Goal: Navigation & Orientation: Find specific page/section

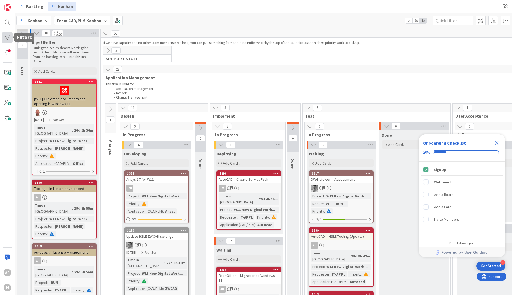
click at [8, 37] on div at bounding box center [7, 37] width 11 height 11
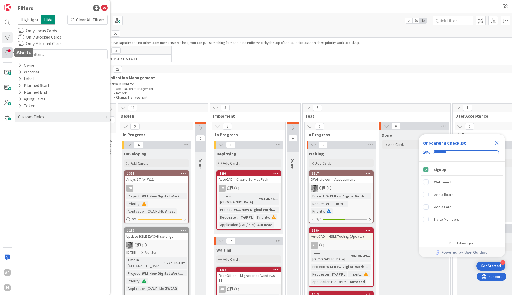
click at [8, 54] on div at bounding box center [7, 52] width 11 height 11
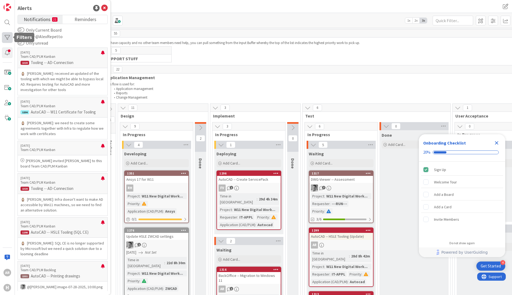
click at [10, 37] on div at bounding box center [7, 37] width 11 height 11
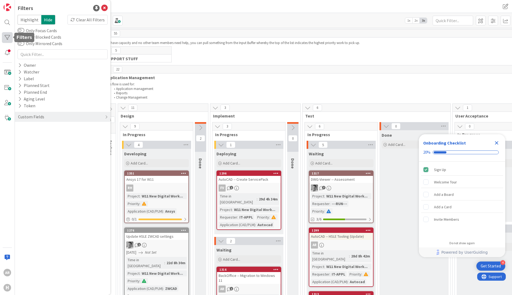
click at [7, 36] on div at bounding box center [7, 37] width 11 height 11
click at [84, 19] on div "Clear All Filters" at bounding box center [87, 20] width 40 height 10
click at [21, 64] on icon at bounding box center [20, 65] width 4 height 5
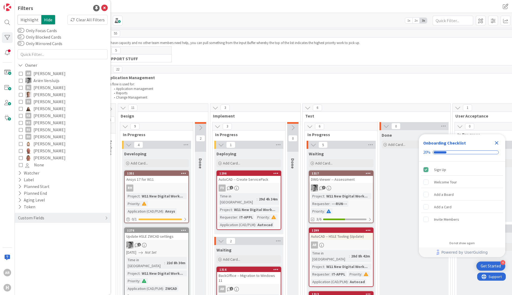
click at [21, 73] on icon at bounding box center [21, 73] width 4 height 4
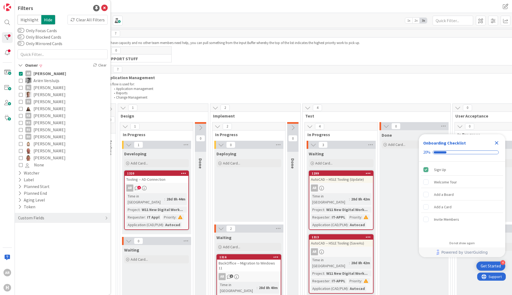
click at [219, 127] on icon at bounding box center [217, 126] width 6 height 6
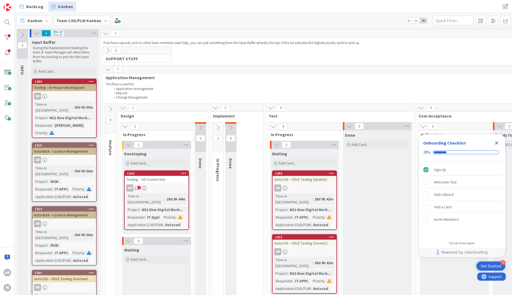
click at [218, 127] on icon at bounding box center [218, 128] width 6 height 6
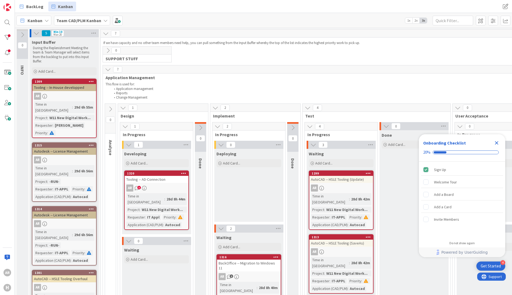
click at [221, 145] on icon at bounding box center [221, 145] width 6 height 6
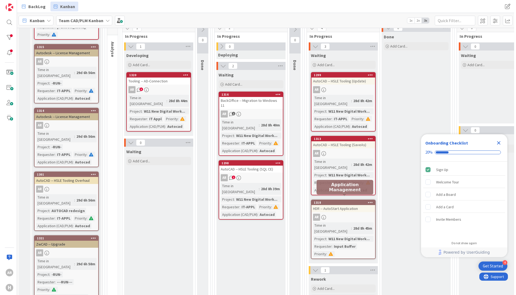
scroll to position [108, 0]
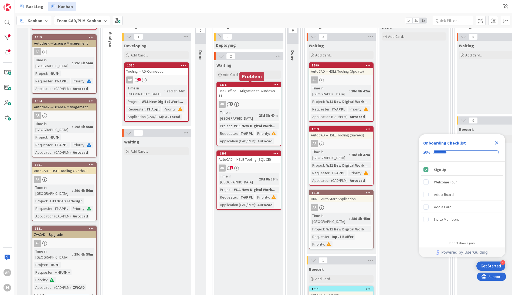
click at [252, 86] on div "1316" at bounding box center [249, 85] width 61 height 4
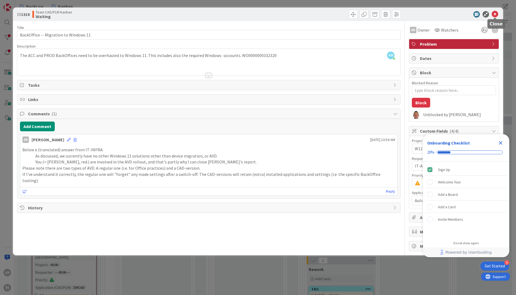
click at [495, 13] on icon at bounding box center [494, 14] width 6 height 6
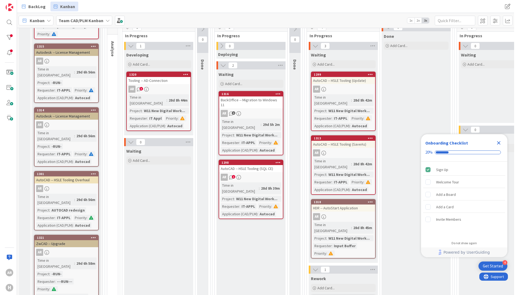
scroll to position [108, 0]
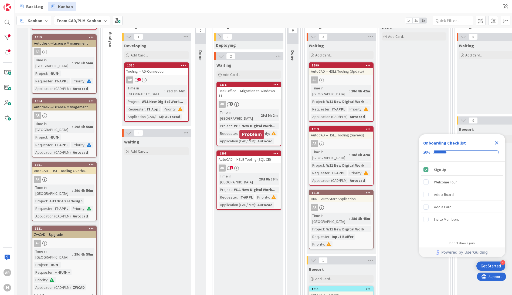
click at [251, 151] on div "1298" at bounding box center [249, 153] width 61 height 4
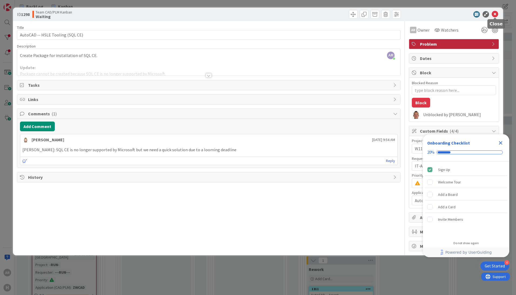
click at [495, 13] on icon at bounding box center [494, 14] width 6 height 6
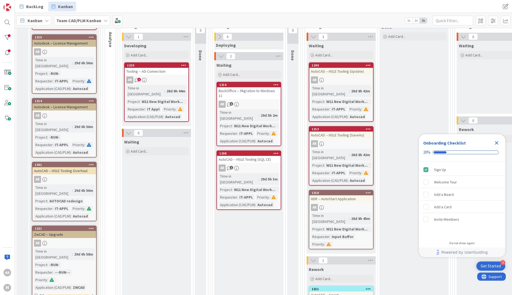
click at [259, 112] on div "29d 5h 2m" at bounding box center [269, 115] width 20 height 6
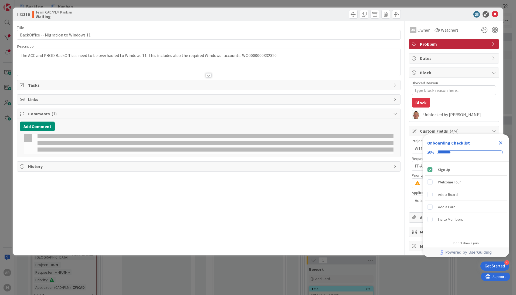
type textarea "x"
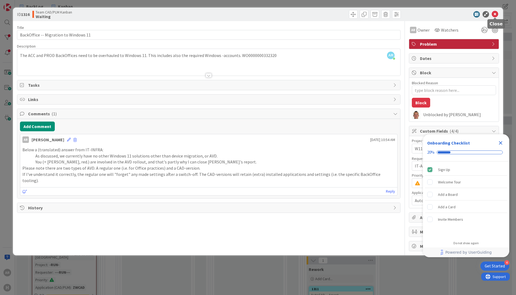
click at [495, 13] on icon at bounding box center [494, 14] width 6 height 6
